Goal: Information Seeking & Learning: Find specific fact

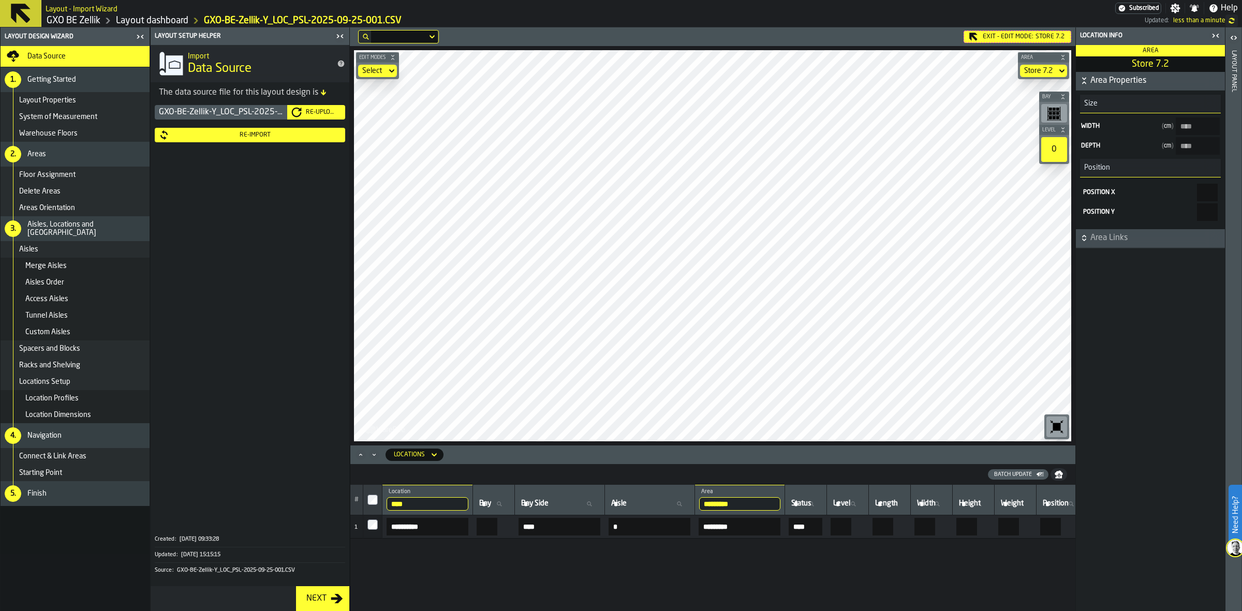
click at [79, 25] on link "GXO BE Zellik" at bounding box center [74, 20] width 54 height 11
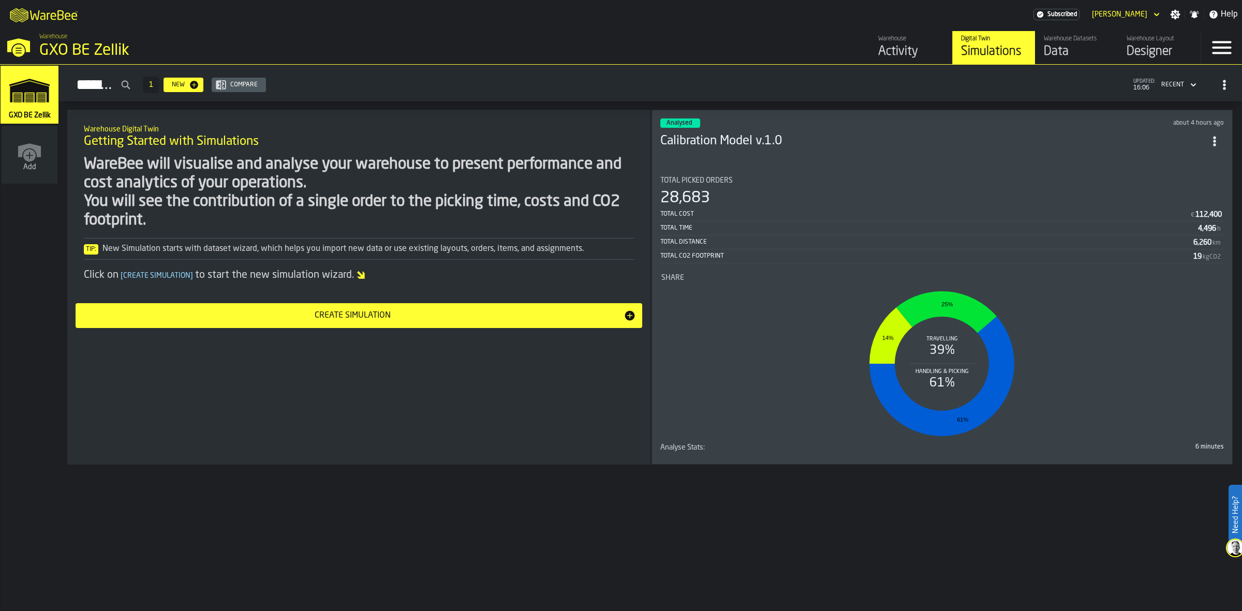
click at [600, 185] on div "Total Picked Orders 28,683 Total Cost € 112,400 Total Time 4,496 h Total Distan…" at bounding box center [942, 219] width 564 height 87
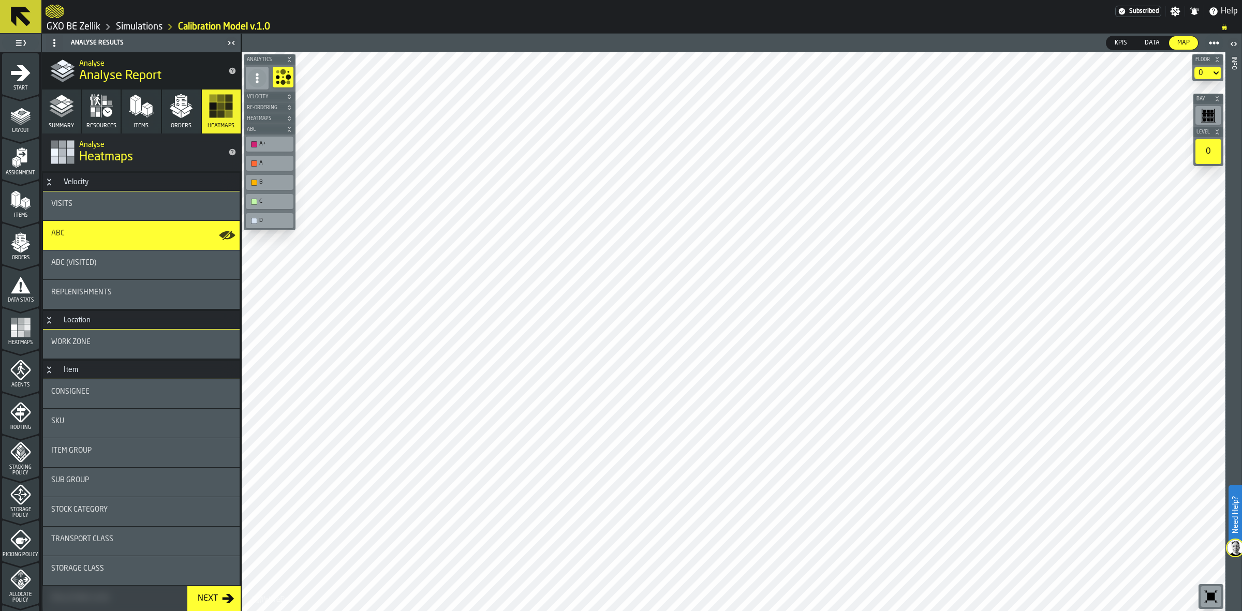
click at [600, 71] on div "0" at bounding box center [1203, 73] width 17 height 12
click at [600, 71] on div "0" at bounding box center [1203, 73] width 8 height 8
click at [600, 107] on li "0.1" at bounding box center [1188, 117] width 66 height 25
click at [600, 73] on div "0.1" at bounding box center [1202, 73] width 18 height 12
click at [600, 94] on div "0" at bounding box center [1188, 92] width 54 height 12
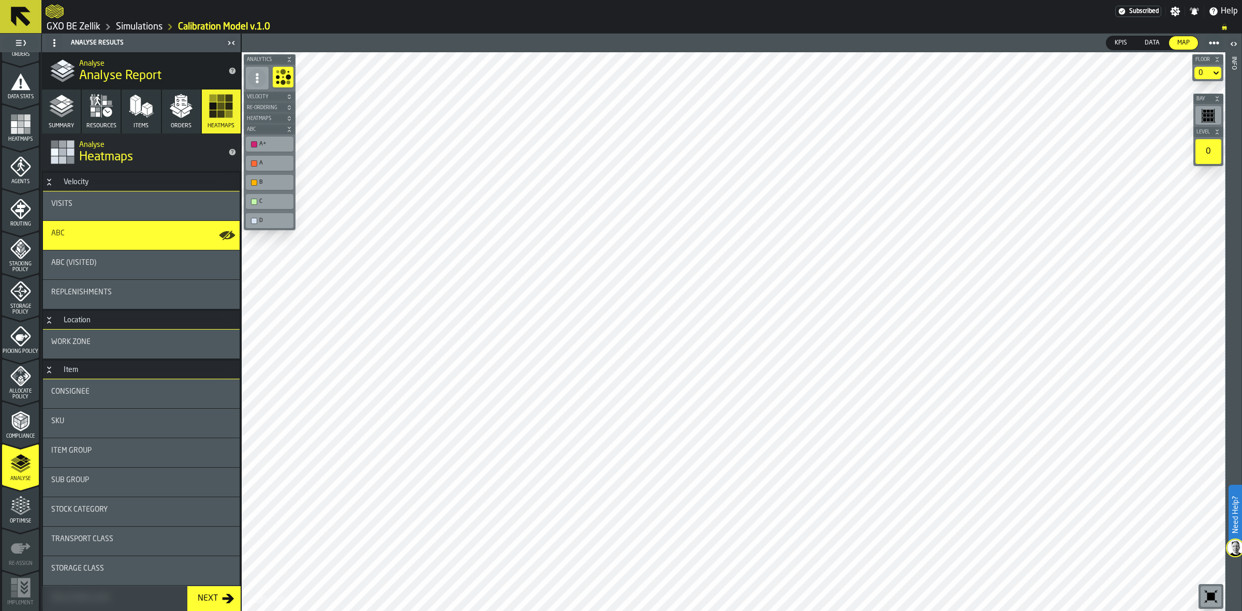
scroll to position [205, 0]
click at [16, 448] on span "Optimise" at bounding box center [20, 520] width 37 height 6
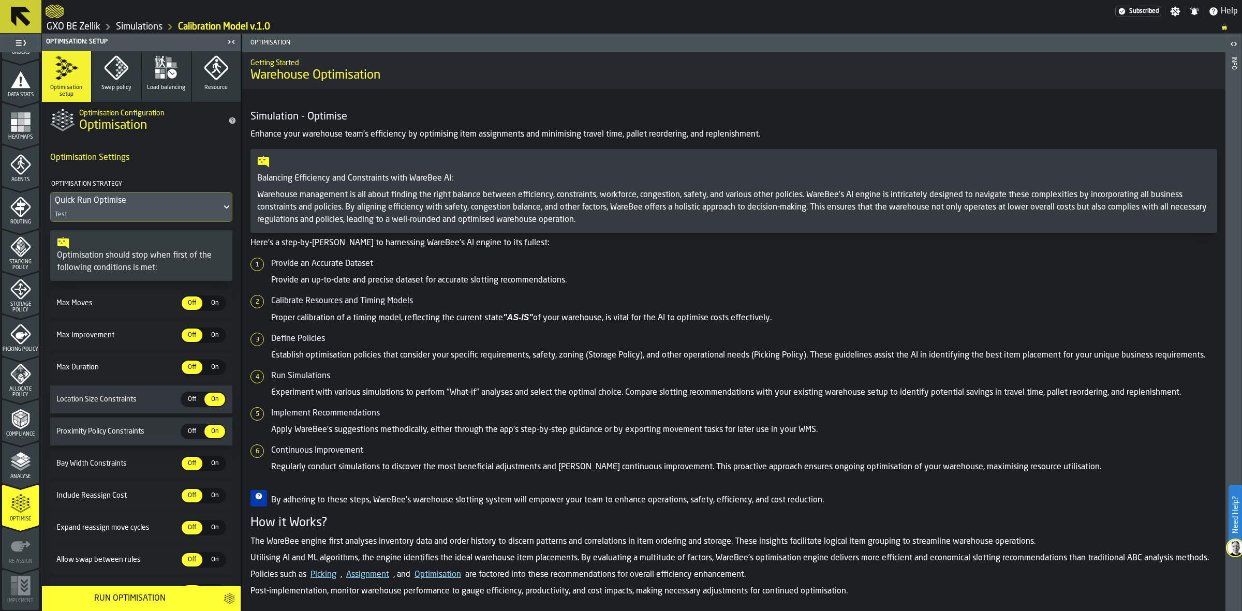
click at [13, 448] on span "Analyse" at bounding box center [20, 477] width 37 height 6
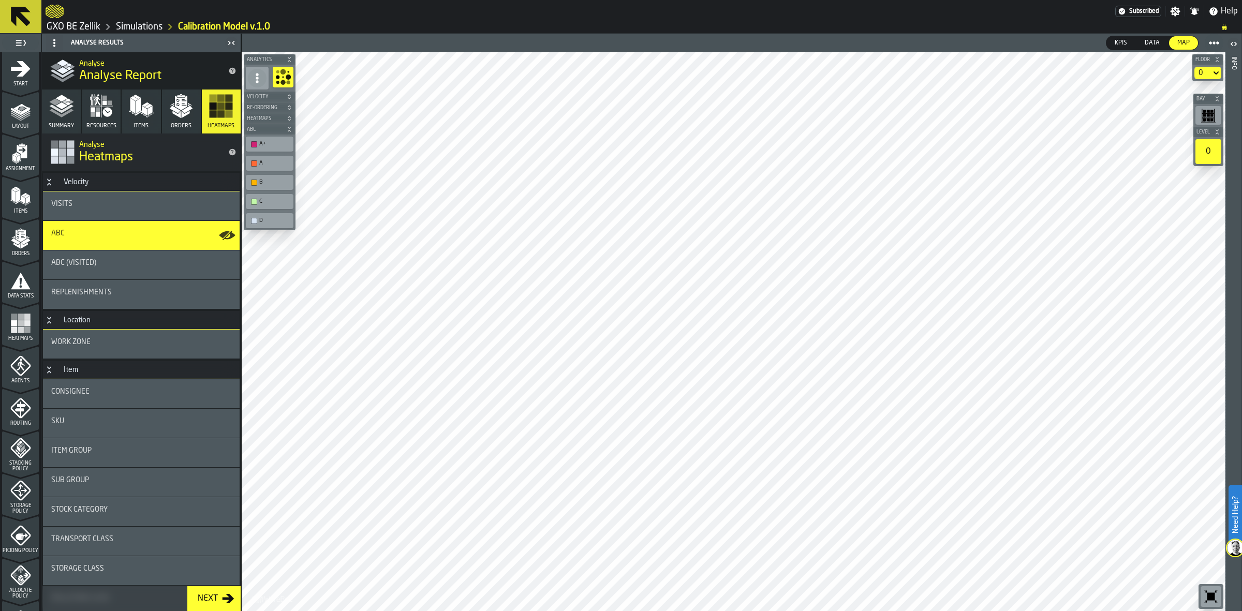
scroll to position [0, 0]
click at [10, 122] on icon "menu Layout" at bounding box center [20, 115] width 21 height 21
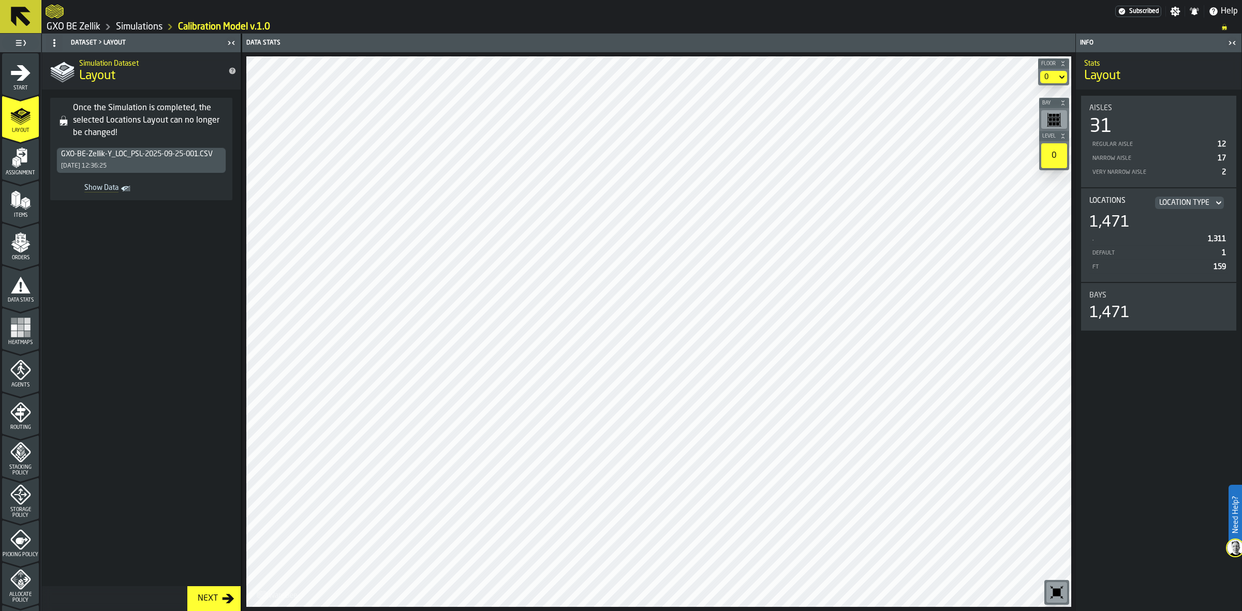
click at [20, 177] on icon "menu Assignment" at bounding box center [20, 180] width 37 height 10
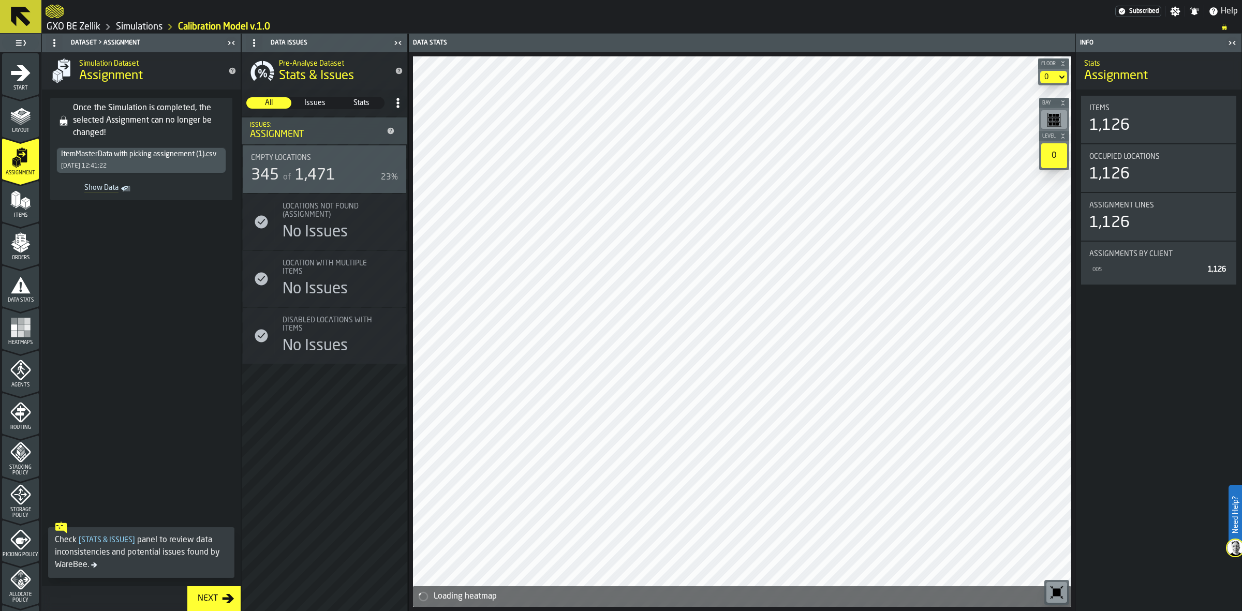
click at [13, 203] on polygon "menu Items" at bounding box center [13, 200] width 4 height 13
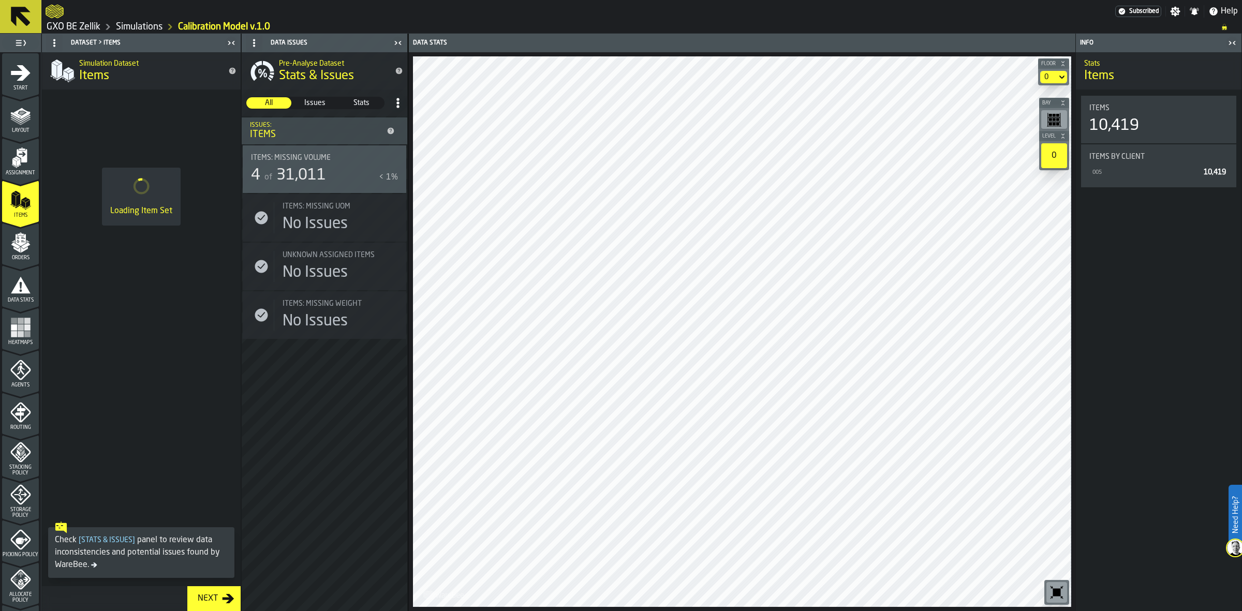
click at [13, 243] on polygon "menu Orders" at bounding box center [15, 245] width 9 height 6
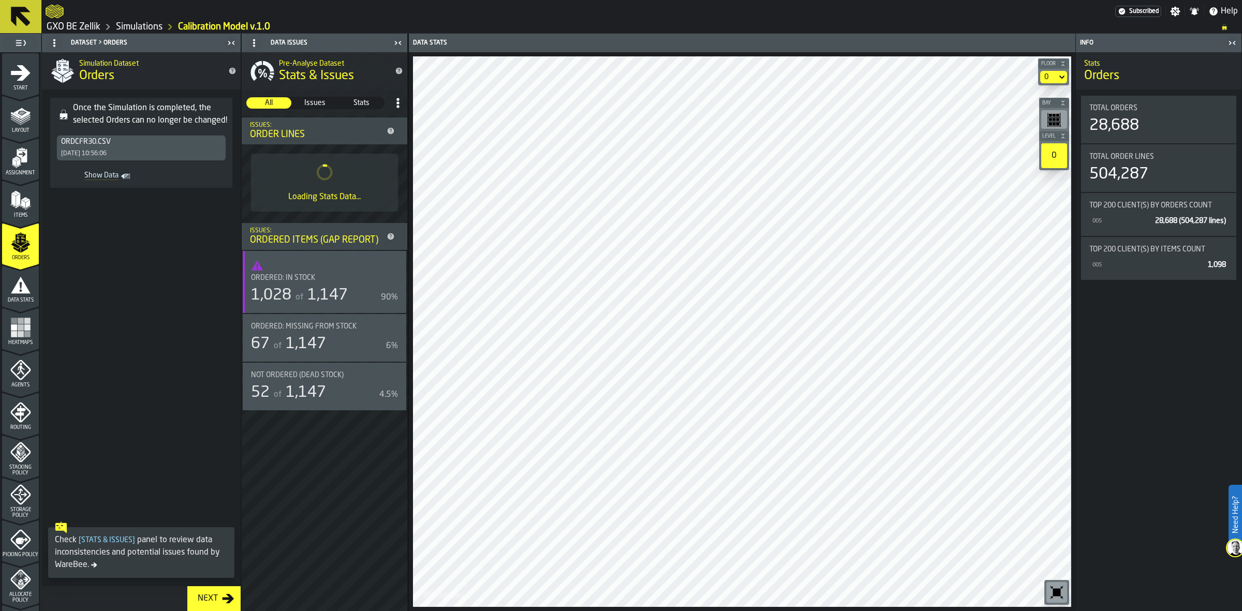
click at [11, 283] on icon "menu Data Stats" at bounding box center [20, 285] width 21 height 21
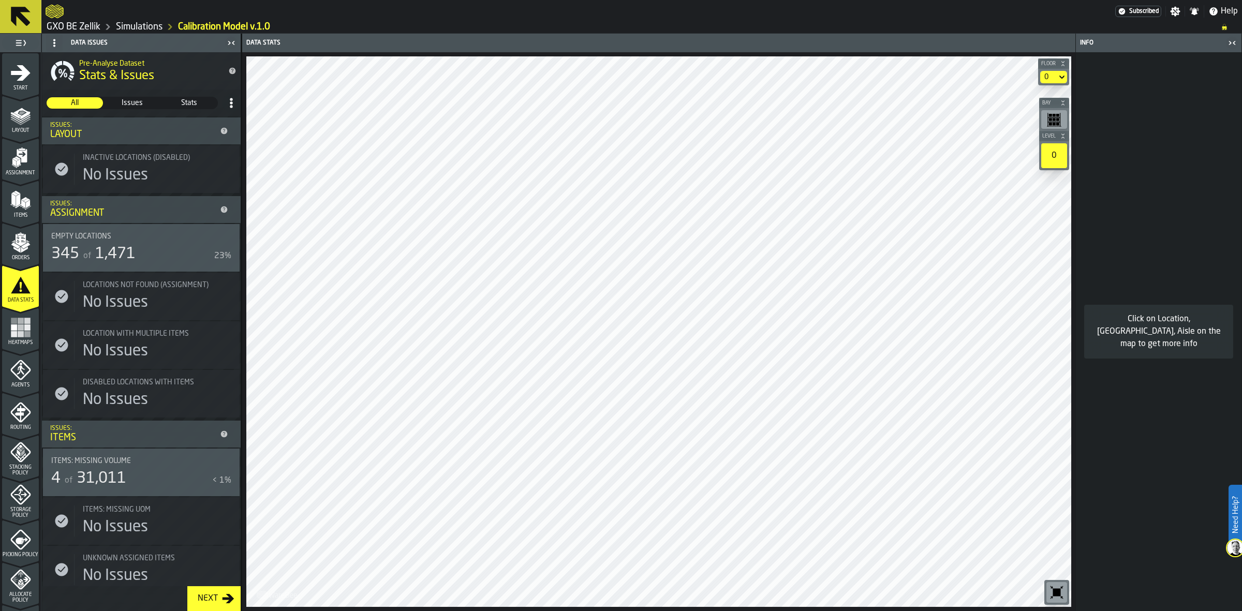
click at [21, 335] on rect "menu Heatmaps" at bounding box center [21, 334] width 6 height 6
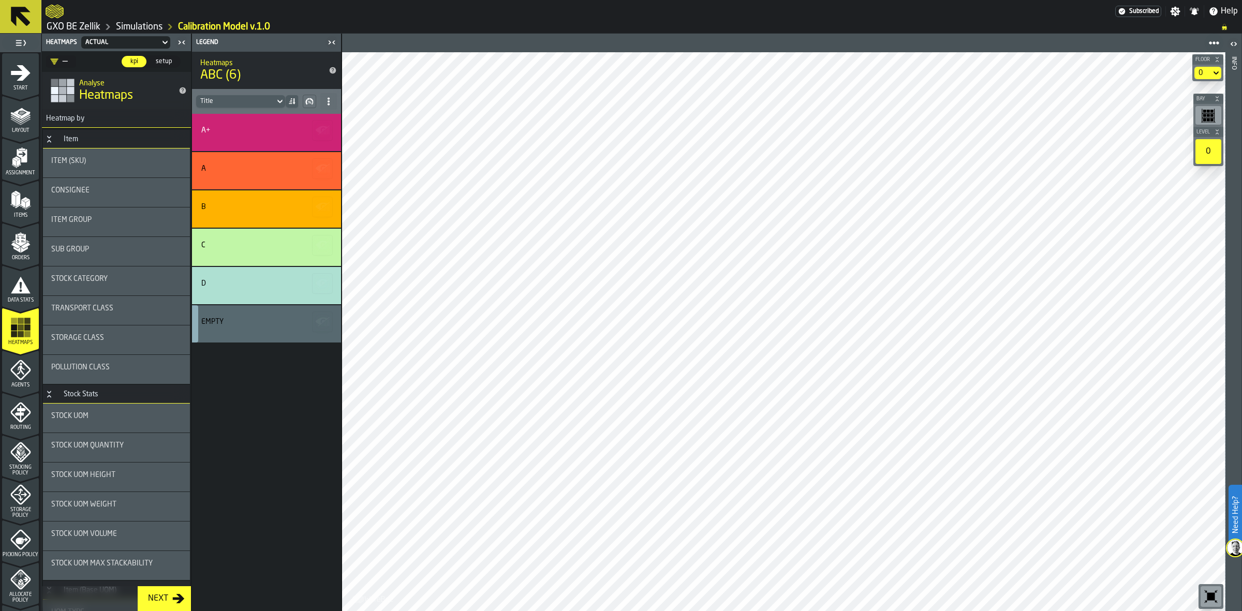
click at [270, 329] on div "Empty" at bounding box center [264, 324] width 127 height 12
click at [264, 329] on div "Empty" at bounding box center [264, 324] width 127 height 12
click at [263, 273] on div "D" at bounding box center [266, 285] width 149 height 37
click at [254, 286] on div "D" at bounding box center [264, 283] width 127 height 8
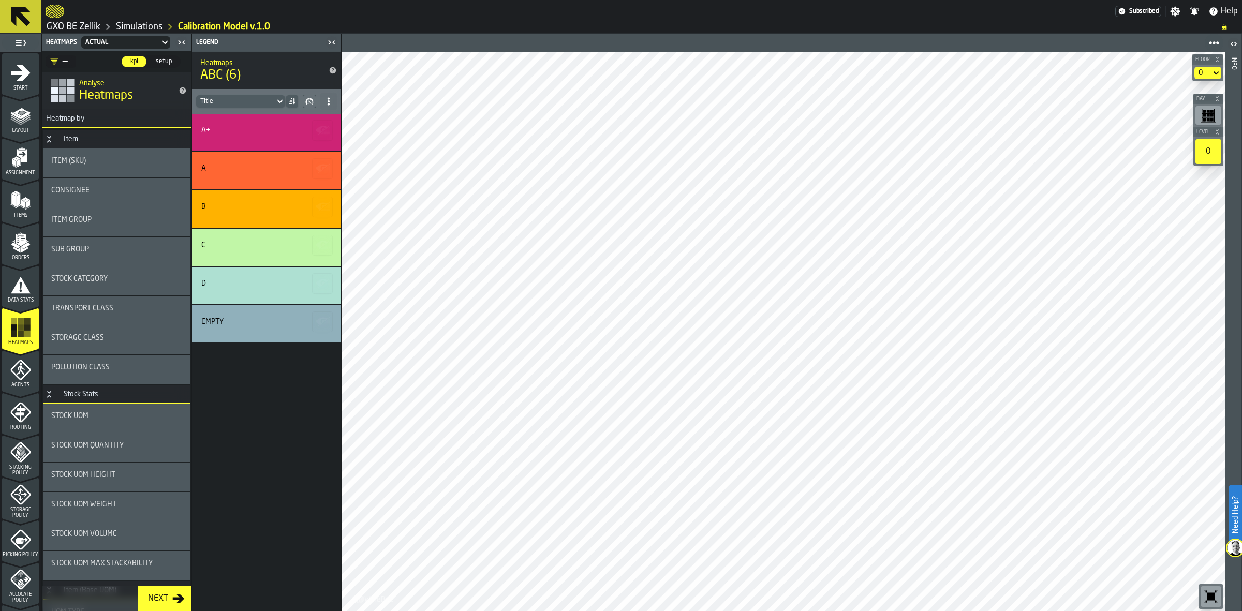
click at [254, 286] on div "D" at bounding box center [264, 283] width 127 height 8
click at [232, 137] on div "A+" at bounding box center [264, 132] width 127 height 12
click at [232, 138] on div "A+" at bounding box center [264, 132] width 127 height 12
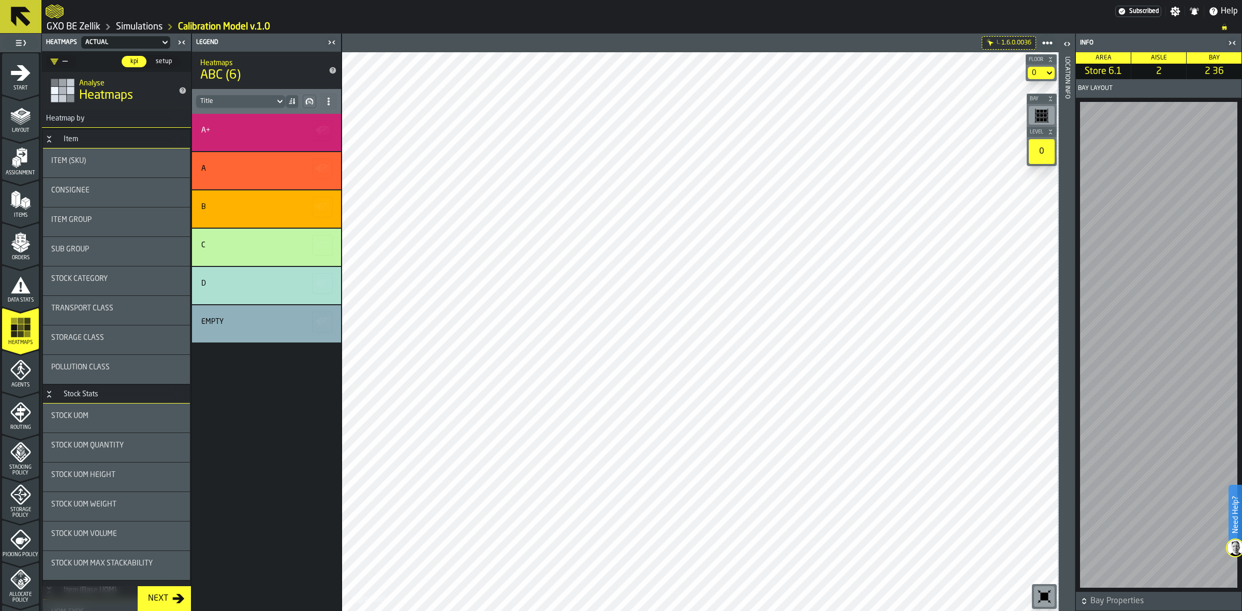
click at [600, 115] on rect "button-toolbar-undefined" at bounding box center [1041, 115] width 3 height 3
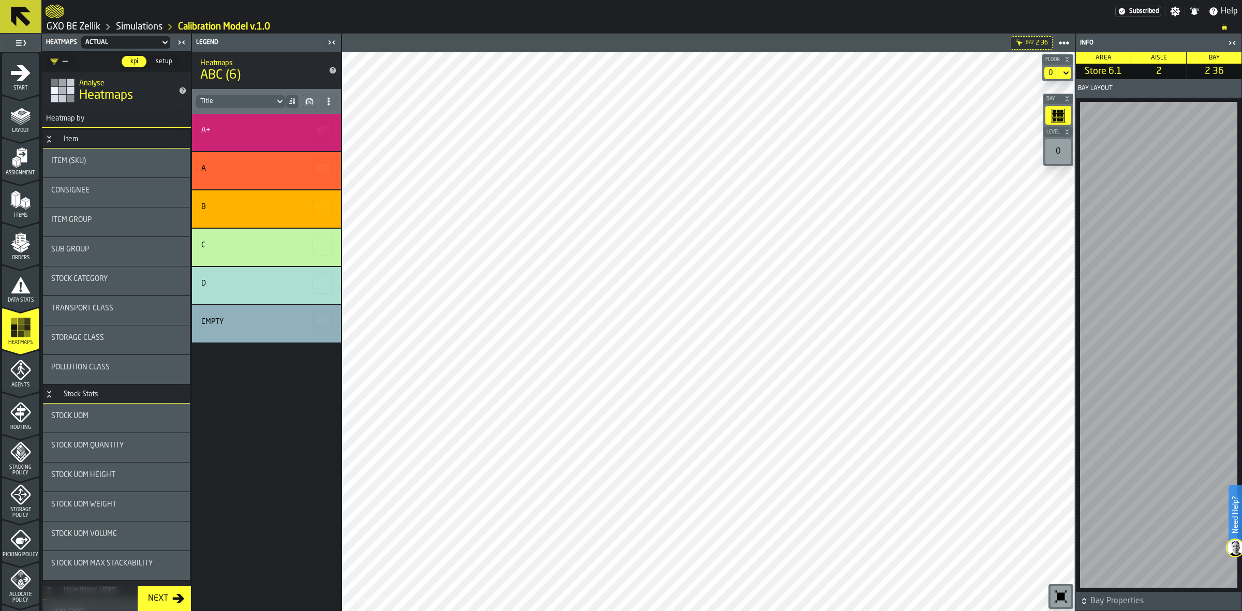
click at [600, 148] on div "0" at bounding box center [1059, 151] width 26 height 25
click at [600, 131] on span "Level" at bounding box center [1053, 132] width 18 height 6
click at [600, 70] on icon at bounding box center [1066, 73] width 10 height 12
click at [600, 109] on li "0.1" at bounding box center [1038, 117] width 66 height 25
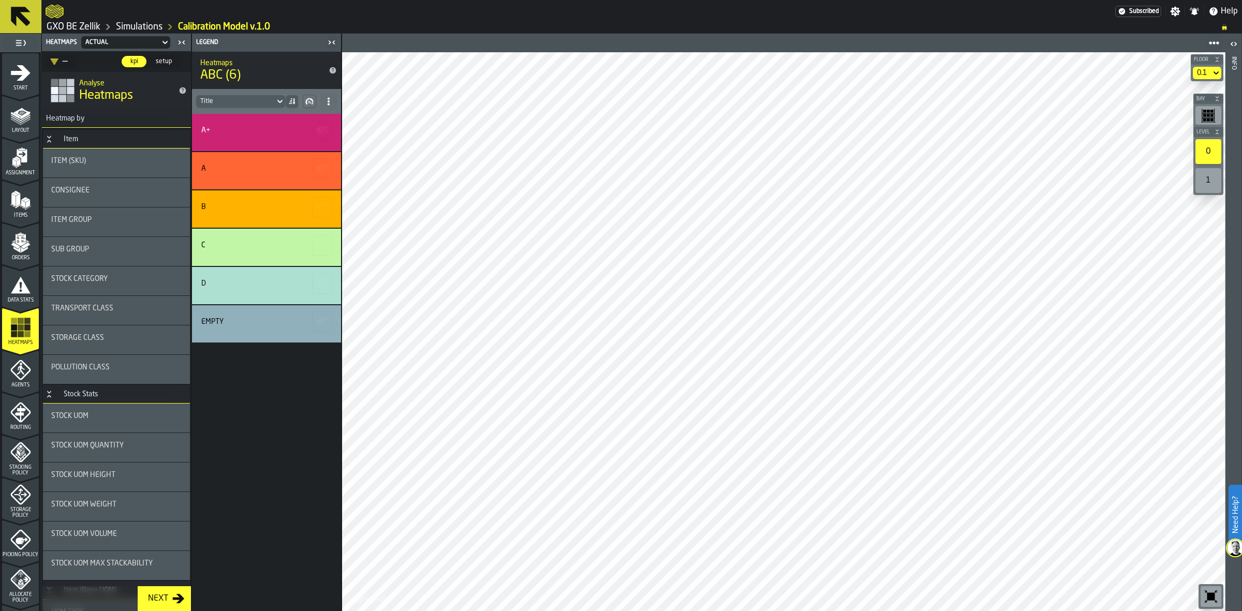
click at [145, 31] on link "Simulations" at bounding box center [139, 26] width 47 height 11
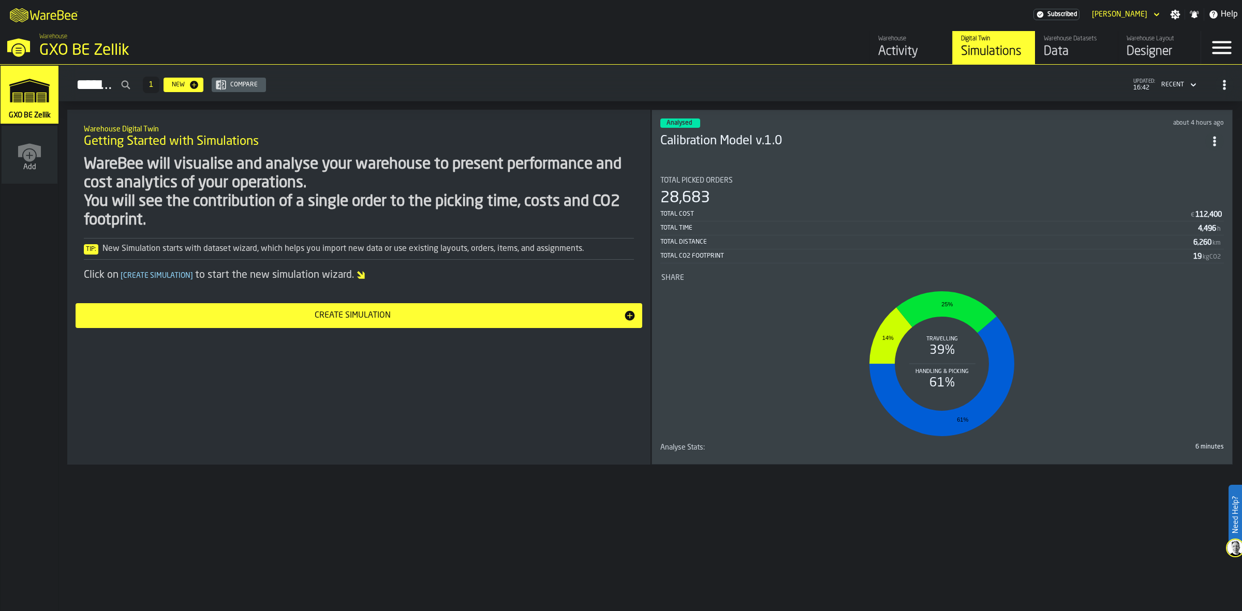
click at [425, 316] on div "Create Simulation" at bounding box center [353, 316] width 542 height 12
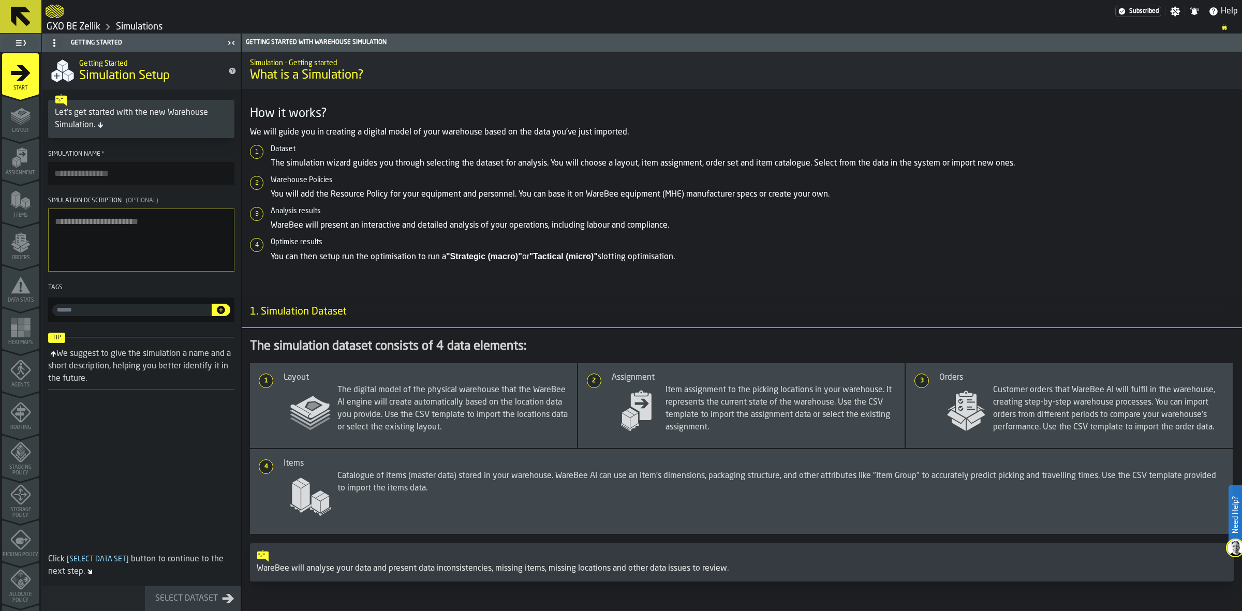
click at [67, 22] on link "GXO BE Zellik" at bounding box center [74, 26] width 54 height 11
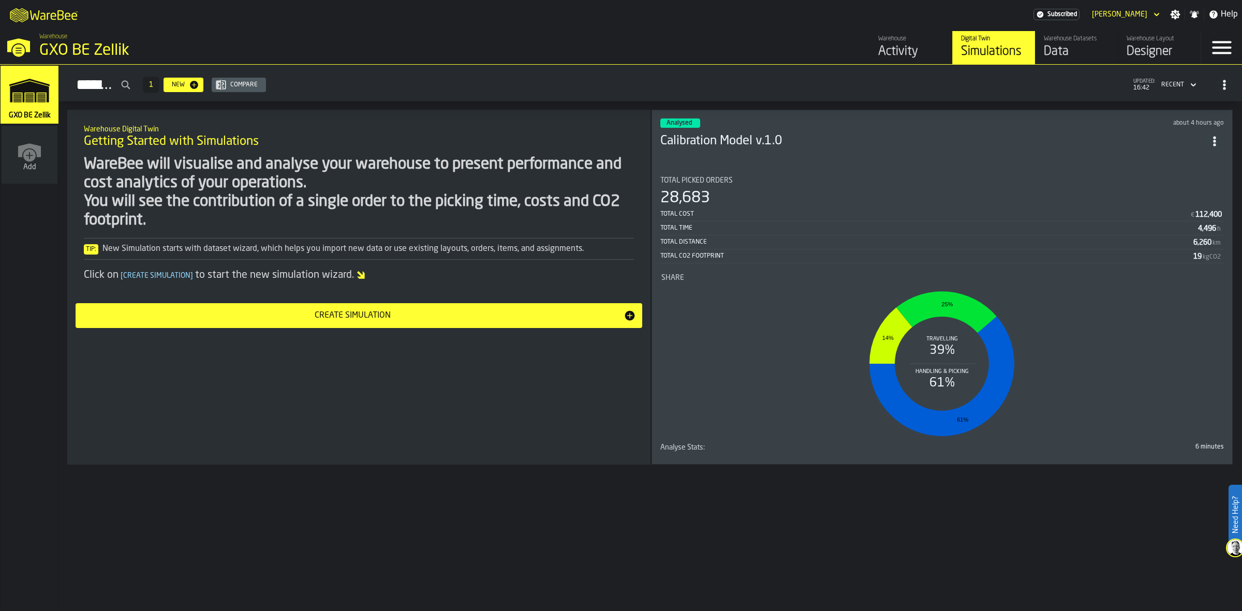
click at [600, 57] on div "Data" at bounding box center [1077, 51] width 66 height 17
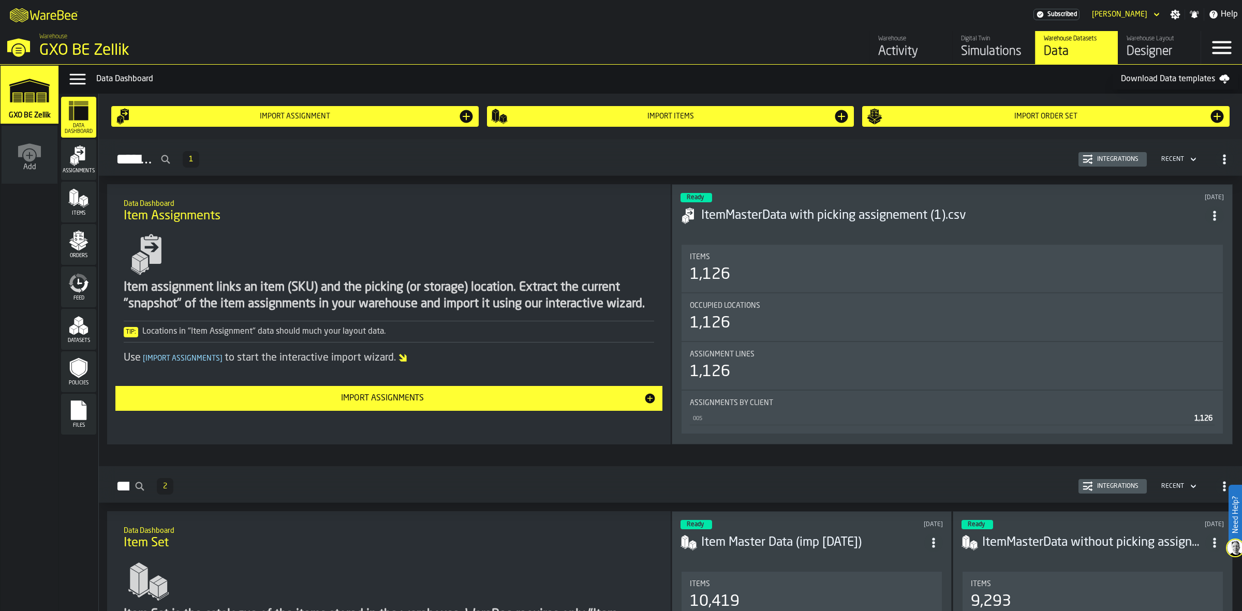
click at [94, 161] on div "Assignments" at bounding box center [78, 159] width 35 height 28
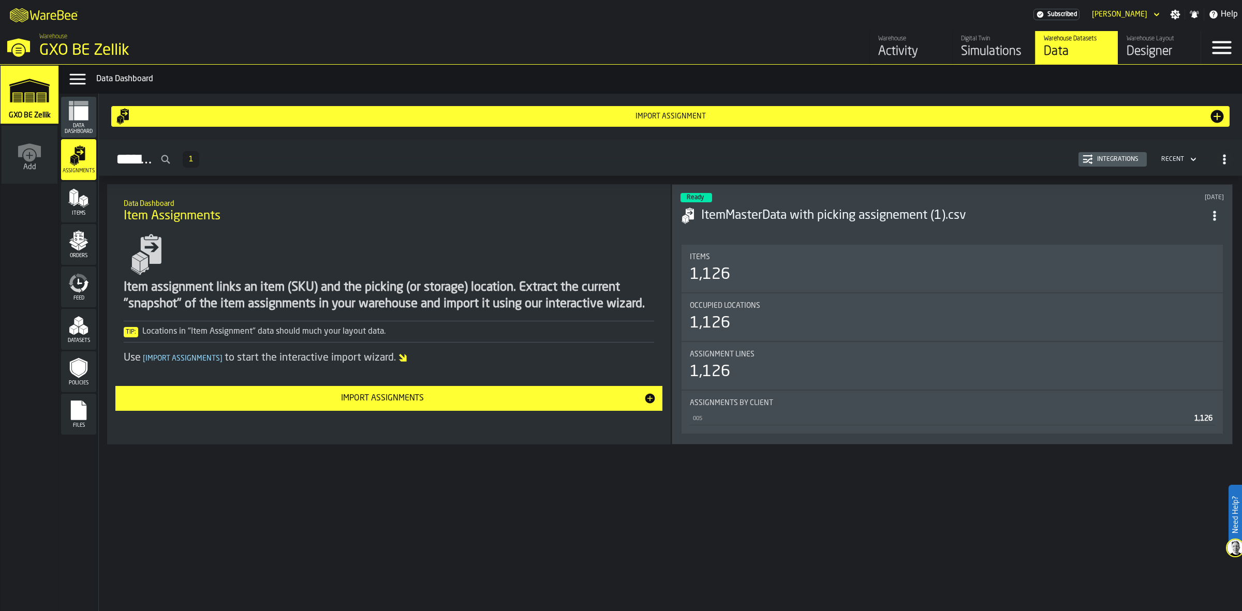
click at [86, 197] on polygon "menu Items" at bounding box center [84, 198] width 7 height 4
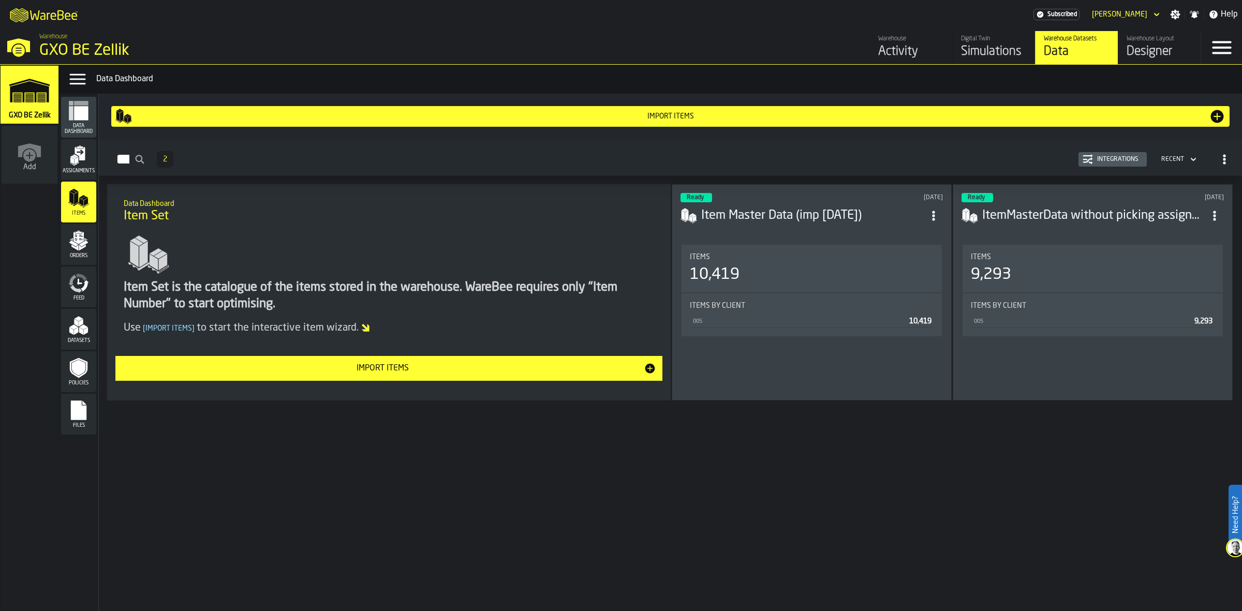
click at [85, 245] on polygon "menu Orders" at bounding box center [82, 248] width 7 height 6
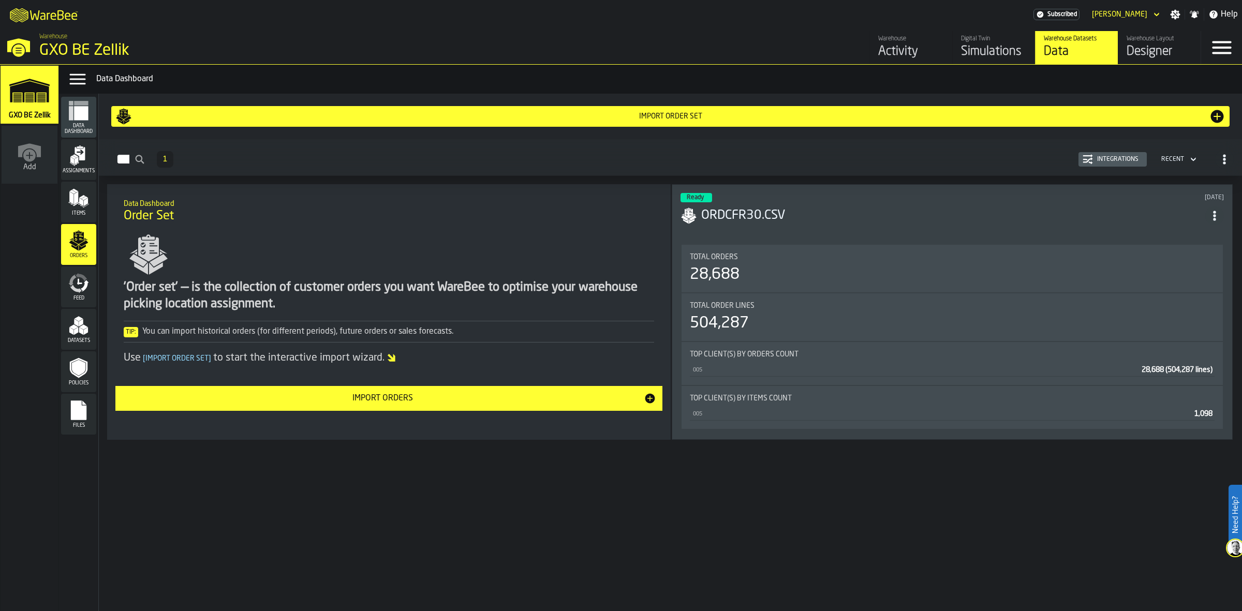
click at [83, 277] on icon "menu Feed" at bounding box center [82, 277] width 12 height 8
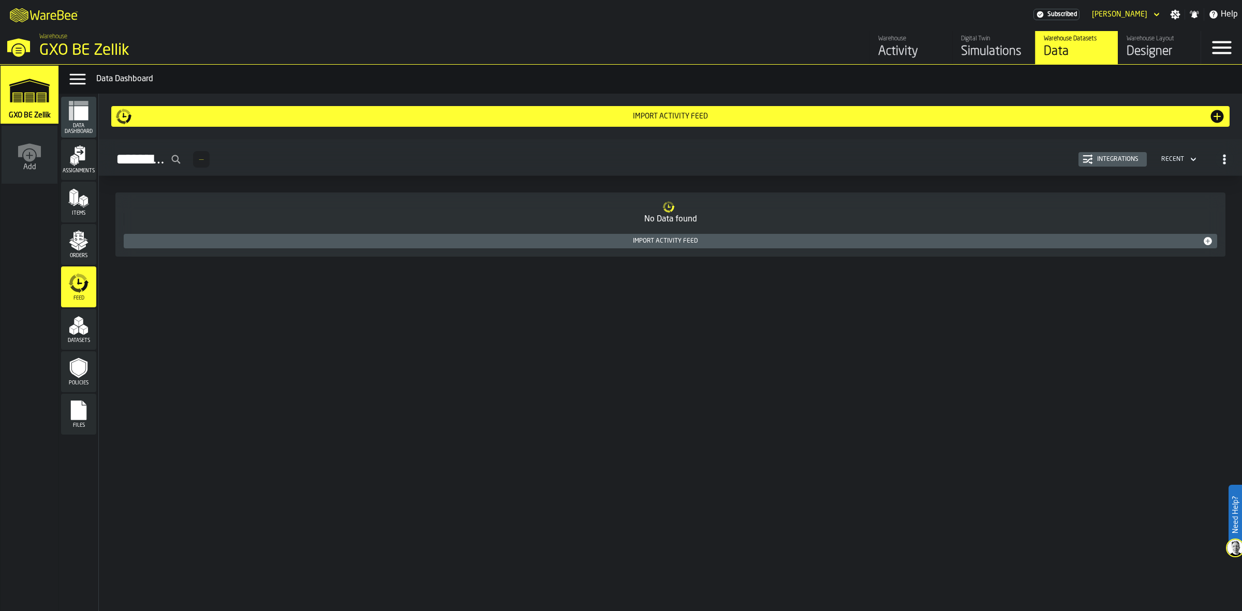
click at [80, 253] on span "Orders" at bounding box center [78, 256] width 35 height 6
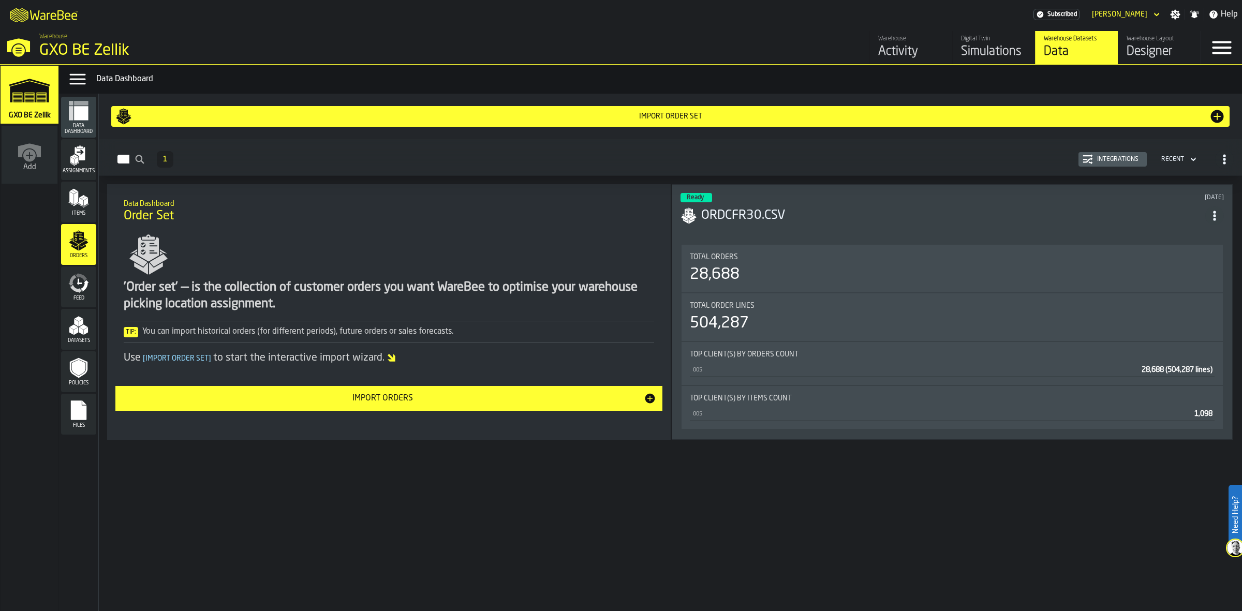
click at [74, 317] on icon "menu Datasets" at bounding box center [78, 325] width 21 height 21
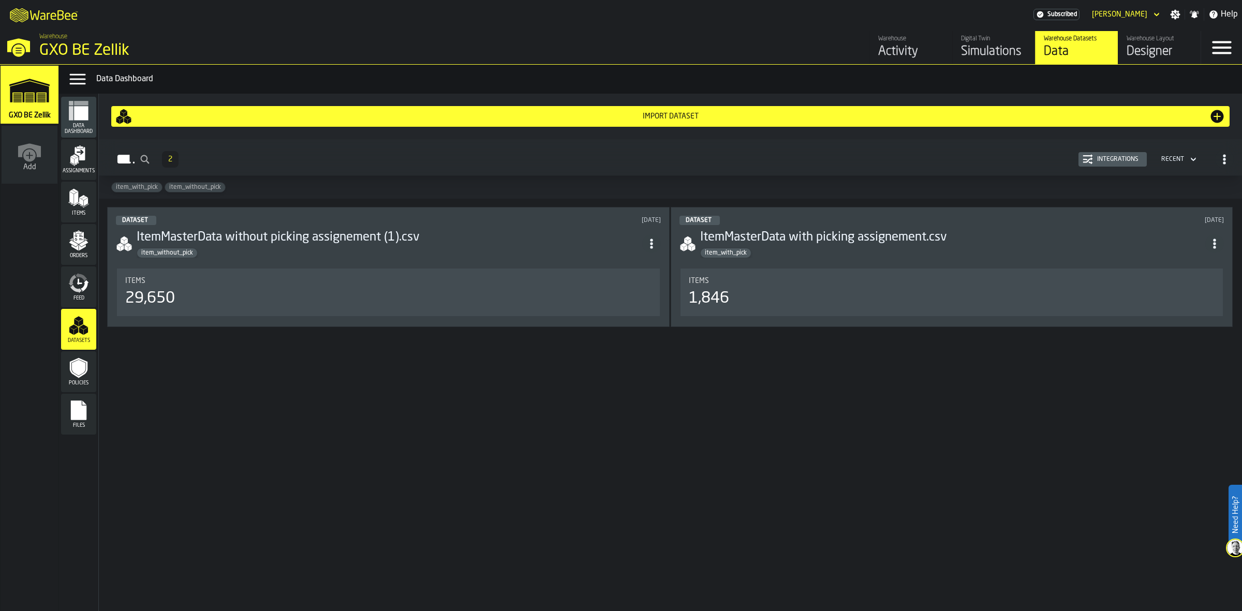
click at [89, 400] on icon "menu Files" at bounding box center [78, 410] width 21 height 21
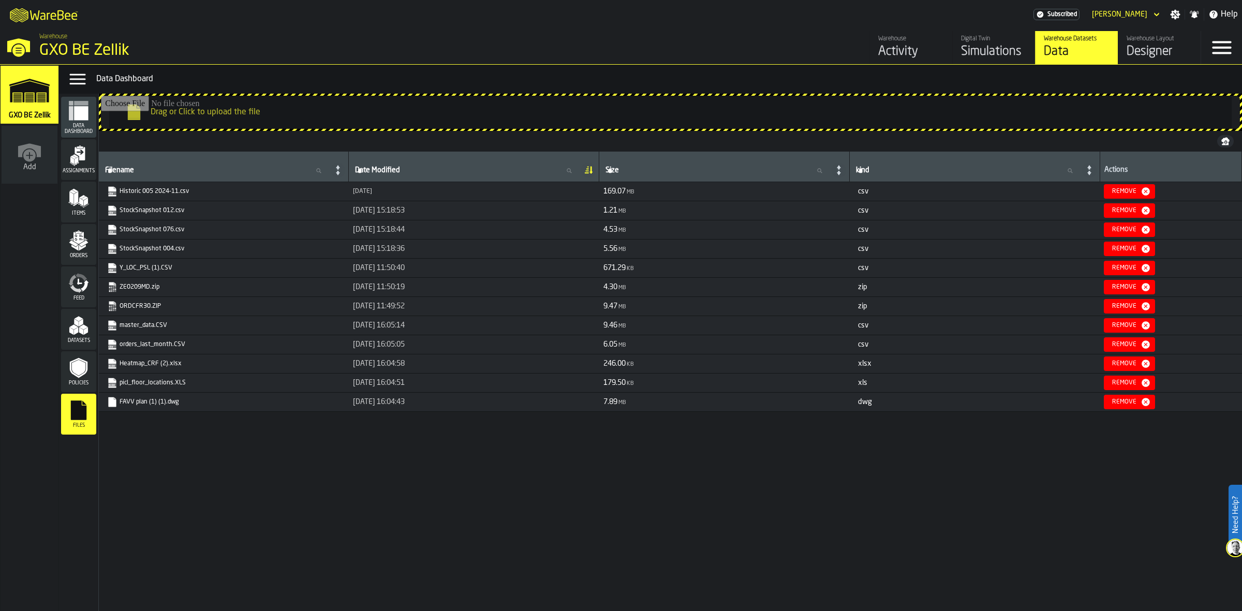
click at [154, 189] on link "Historic 005 2024-11.csv" at bounding box center [222, 191] width 231 height 10
click at [86, 386] on span "Policies" at bounding box center [78, 383] width 35 height 6
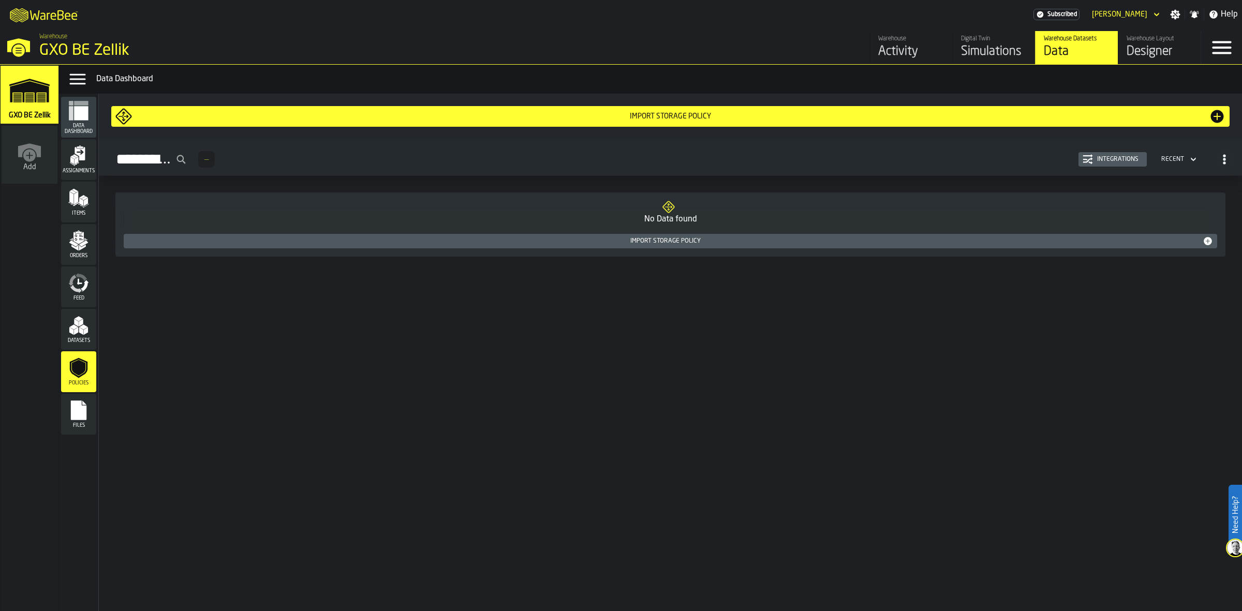
click at [83, 329] on polygon "menu Datasets" at bounding box center [81, 332] width 5 height 8
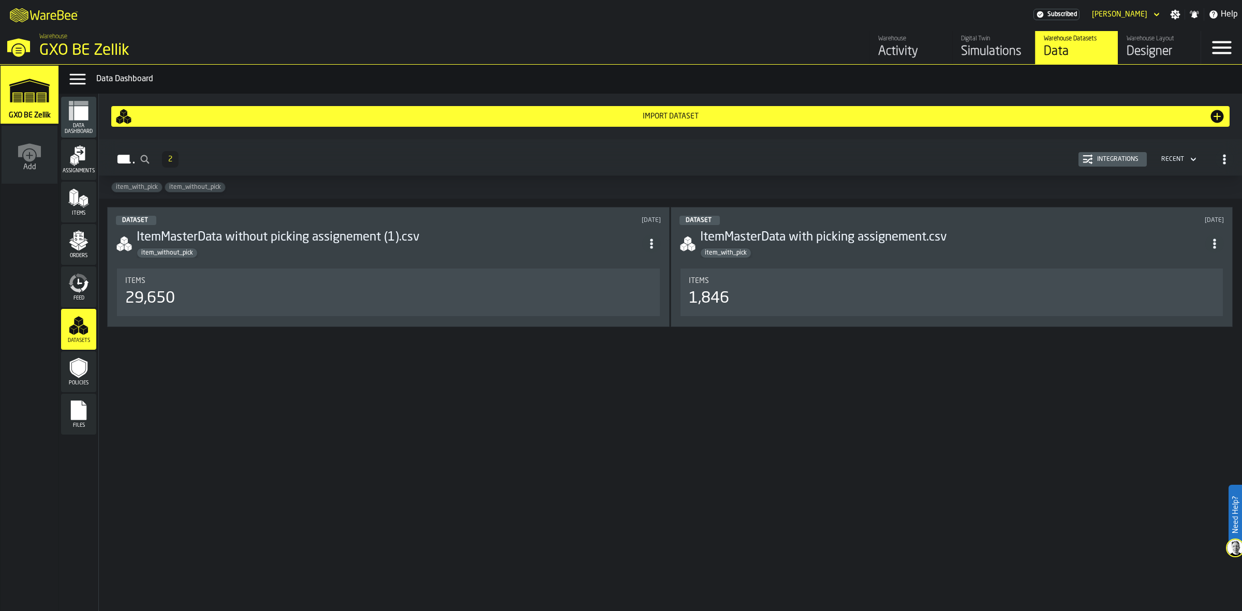
click at [600, 248] on div "item_with_pick" at bounding box center [952, 253] width 505 height 10
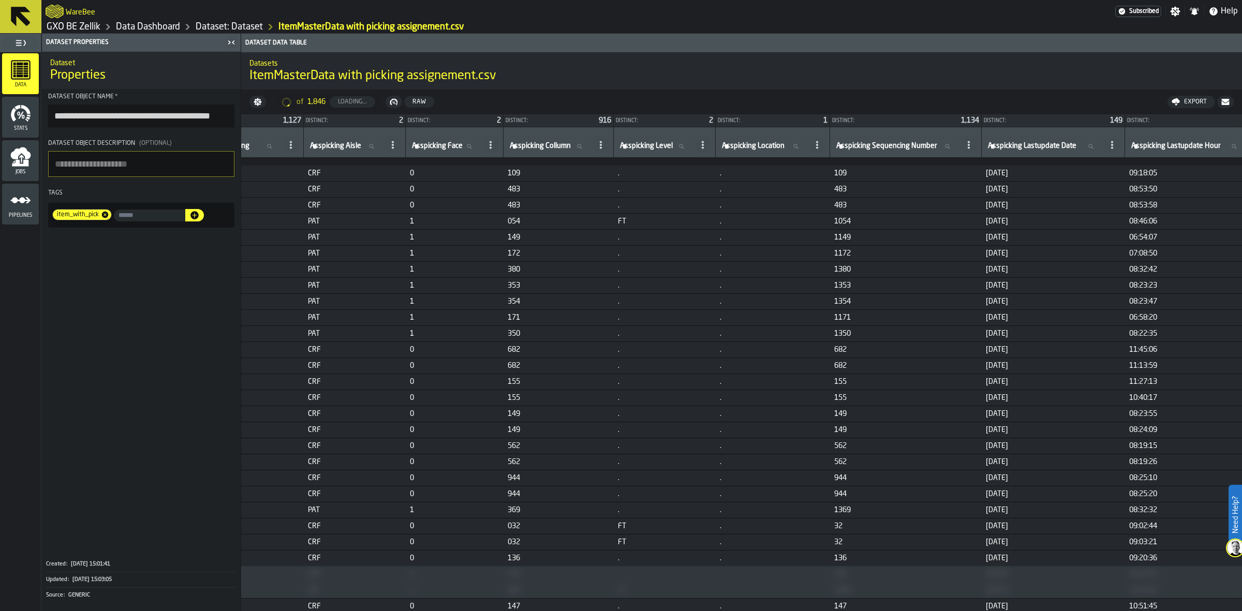
scroll to position [2810, 6497]
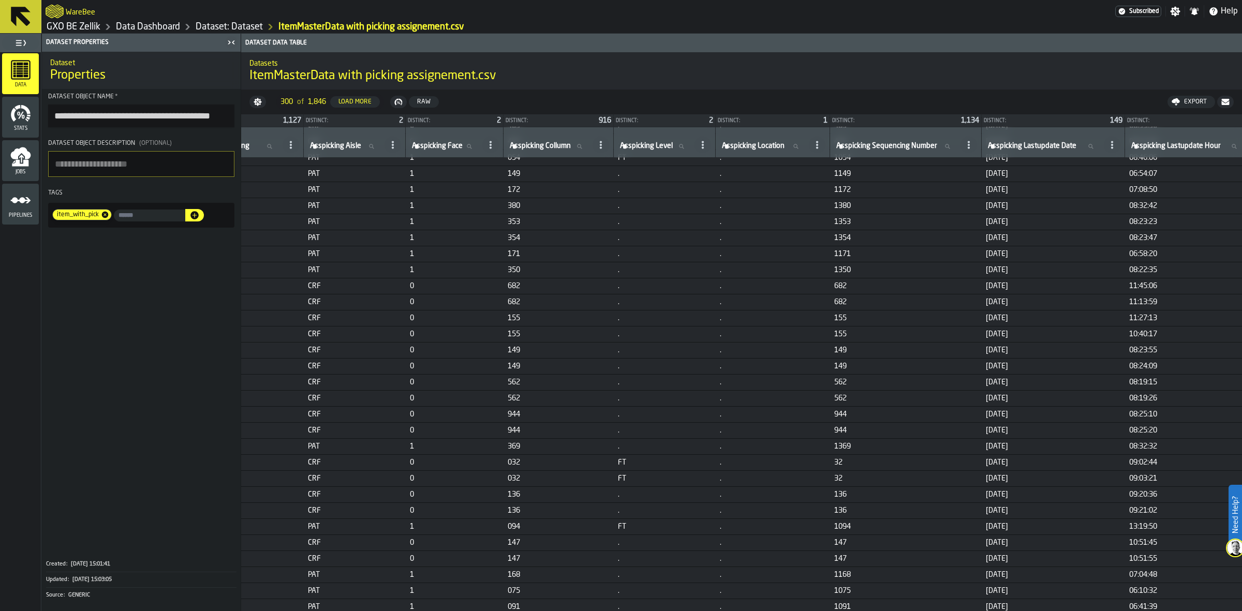
click at [361, 146] on span "Asspicking Aisle" at bounding box center [335, 146] width 51 height 8
click at [382, 146] on input "Asspicking Aisle Asspicking Aisle" at bounding box center [345, 146] width 75 height 13
click at [304, 164] on td "PAT 1 054 FT ." at bounding box center [228, 158] width 152 height 16
drag, startPoint x: 777, startPoint y: 608, endPoint x: 698, endPoint y: 601, distance: 79.5
click at [499, 448] on span "1" at bounding box center [455, 607] width 90 height 8
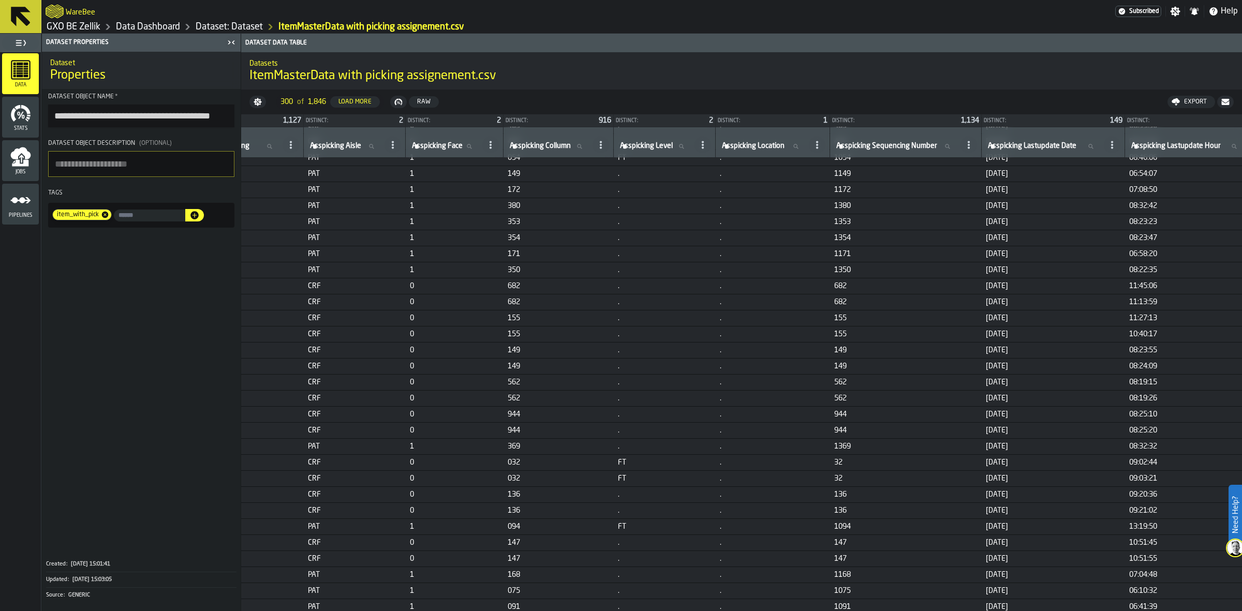
click at [499, 448] on span "1" at bounding box center [455, 607] width 90 height 8
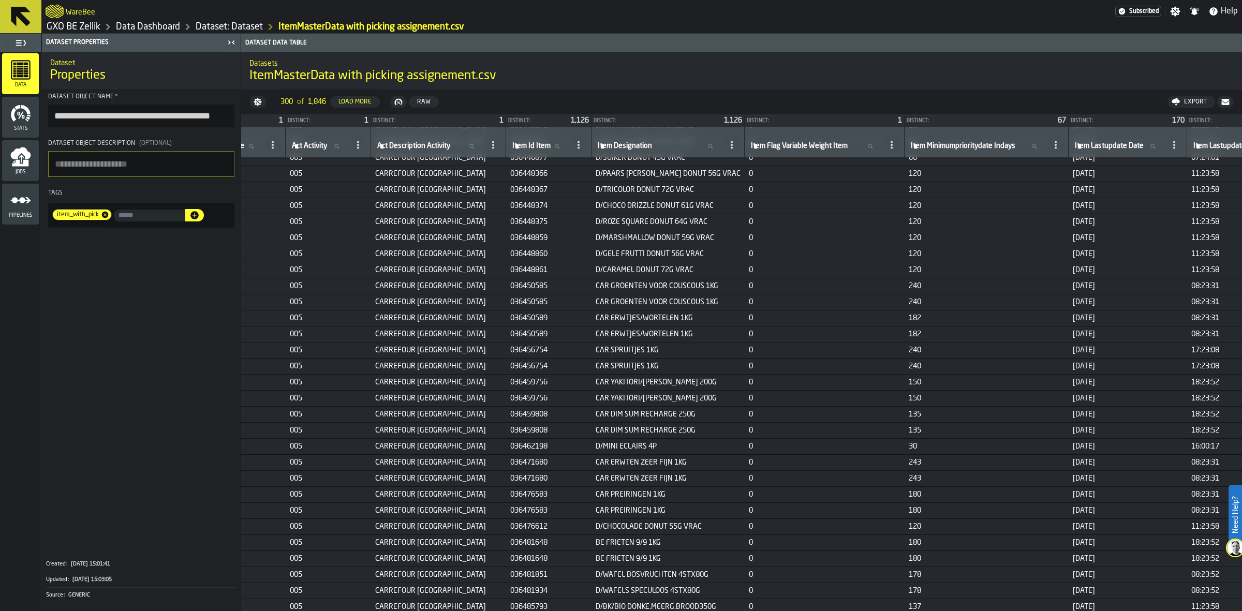
scroll to position [2810, 0]
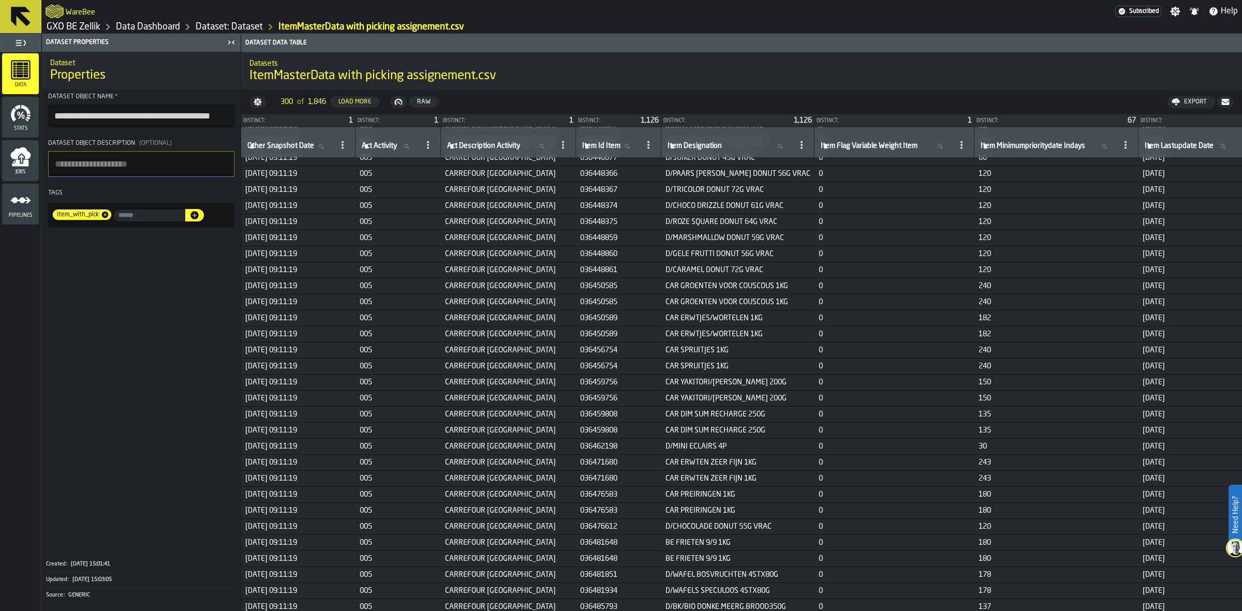
click at [374, 175] on span "005" at bounding box center [398, 174] width 77 height 8
click at [383, 172] on span "005" at bounding box center [398, 174] width 77 height 8
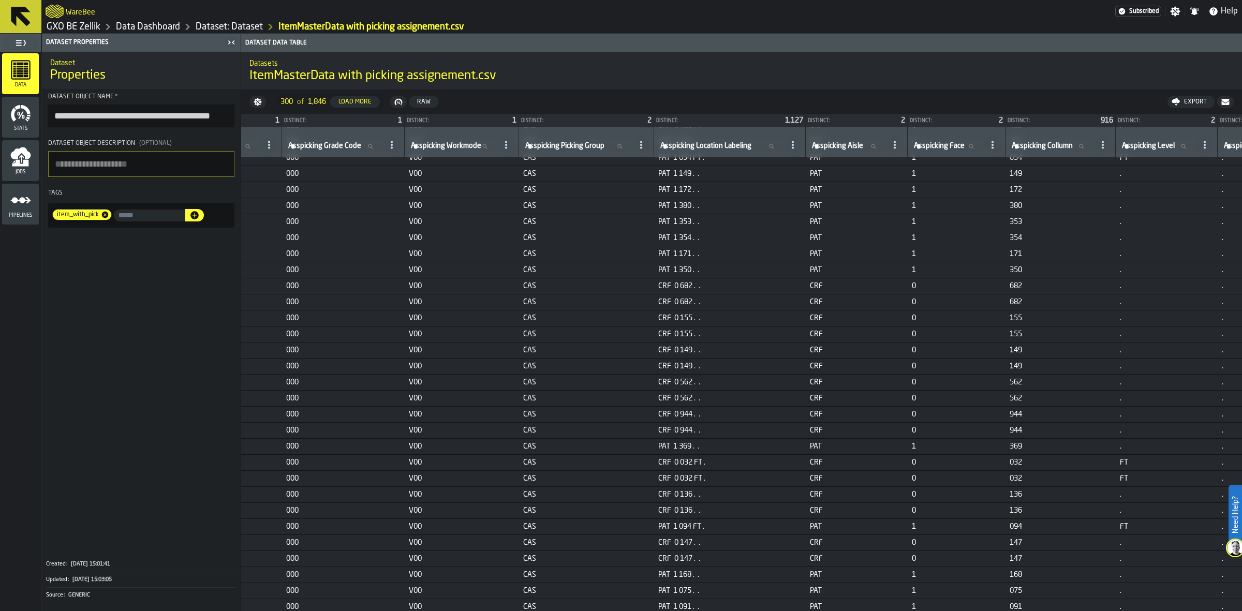
scroll to position [2810, 6082]
